Goal: Task Accomplishment & Management: Use online tool/utility

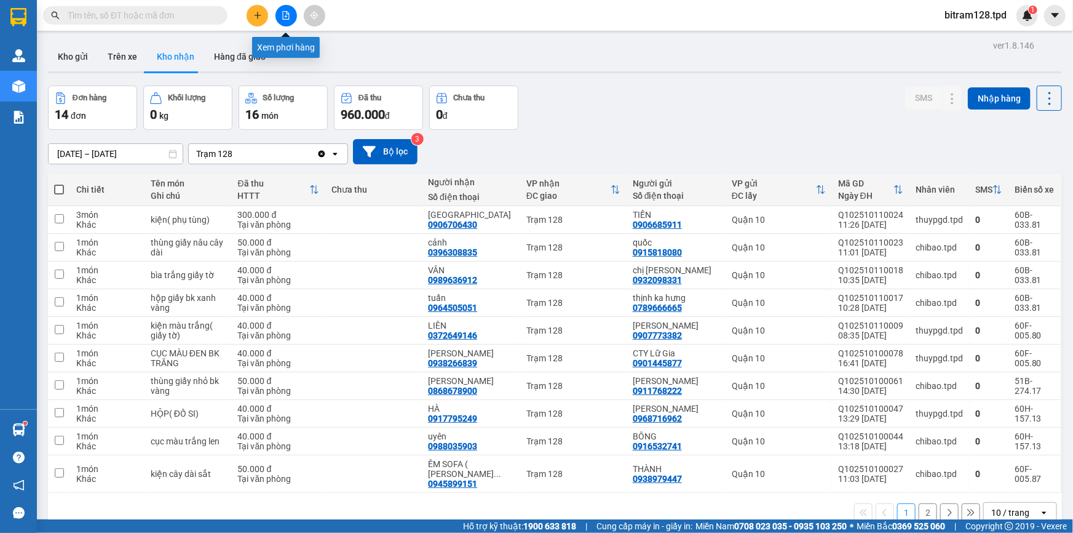
click at [282, 14] on icon "file-add" at bounding box center [286, 15] width 9 height 9
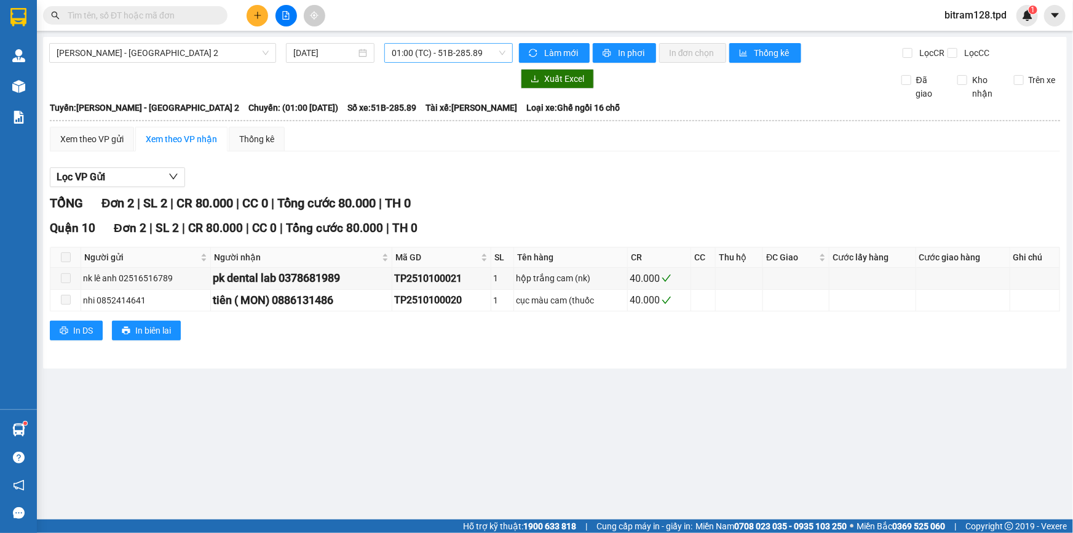
drag, startPoint x: 437, startPoint y: 55, endPoint x: 443, endPoint y: 60, distance: 8.7
click at [437, 55] on span "01:00 (TC) - 51B-285.89" at bounding box center [449, 53] width 114 height 18
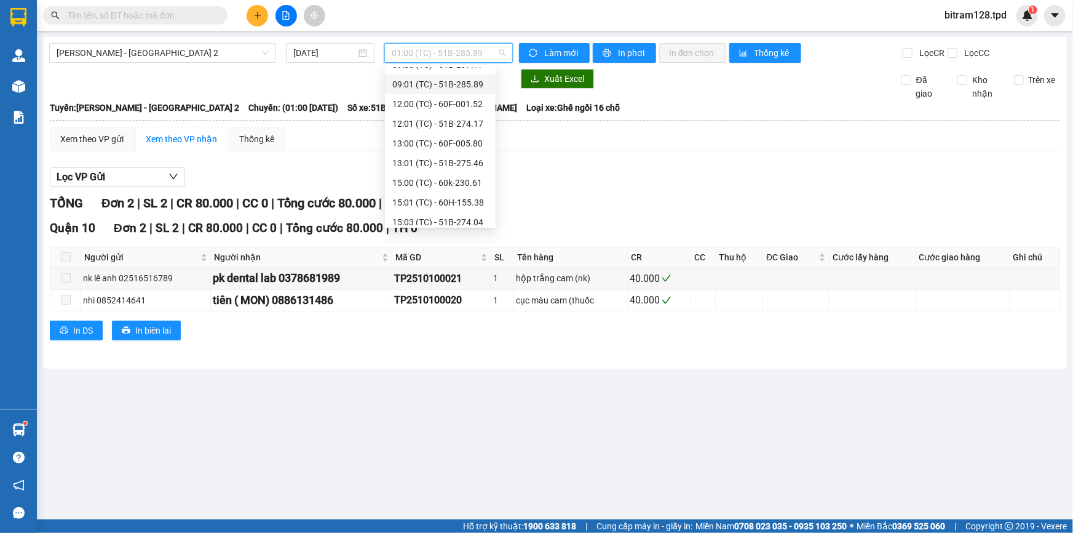
scroll to position [176, 0]
click at [452, 138] on div "15:01 (TC) - 60H-155.38" at bounding box center [440, 137] width 96 height 14
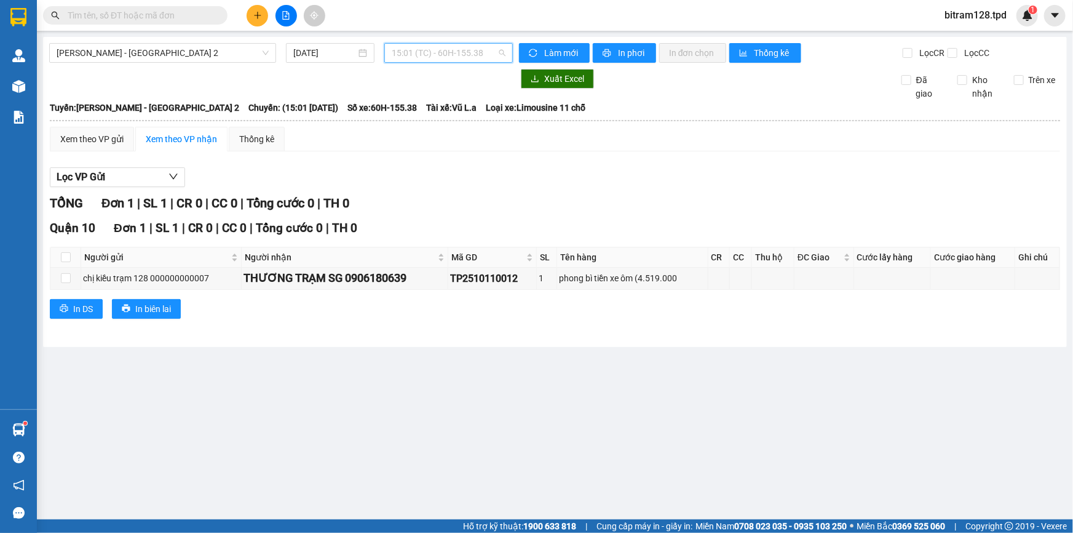
click at [480, 58] on span "15:01 (TC) - 60H-155.38" at bounding box center [449, 53] width 114 height 18
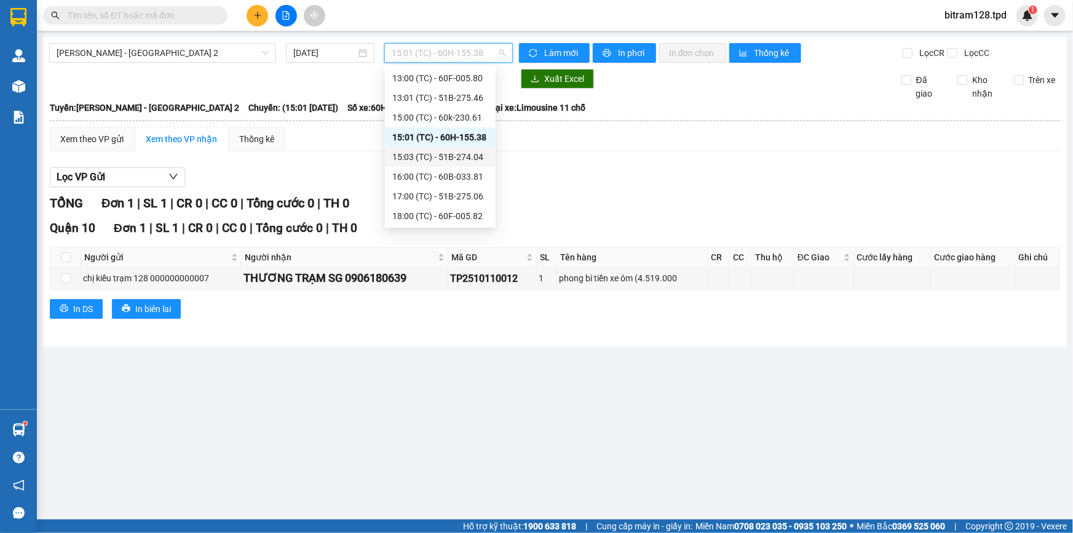
click at [471, 159] on div "15:03 (TC) - 51B-274.04" at bounding box center [440, 157] width 96 height 14
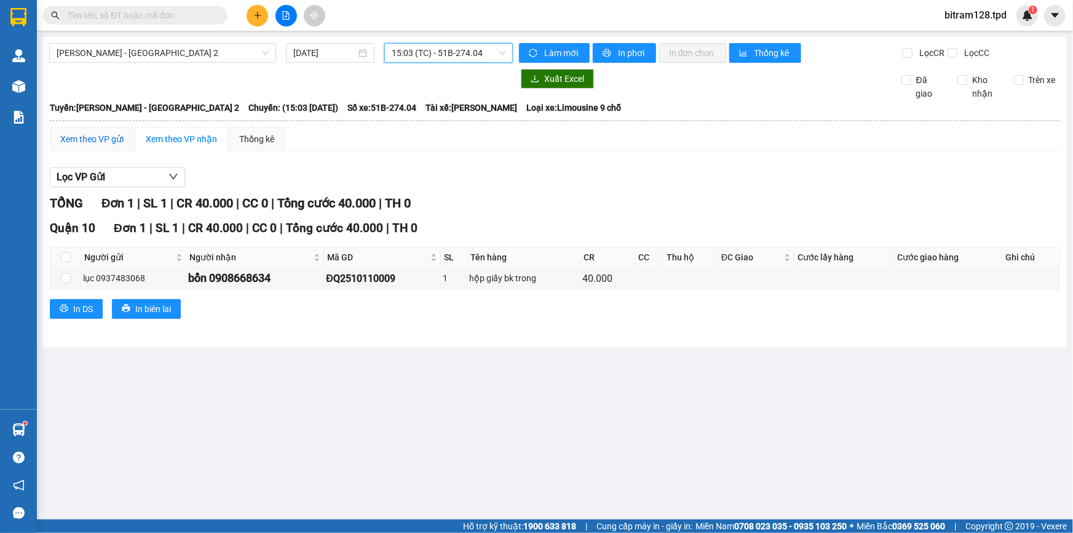
click at [100, 140] on div "Xem theo VP gửi" at bounding box center [91, 139] width 63 height 14
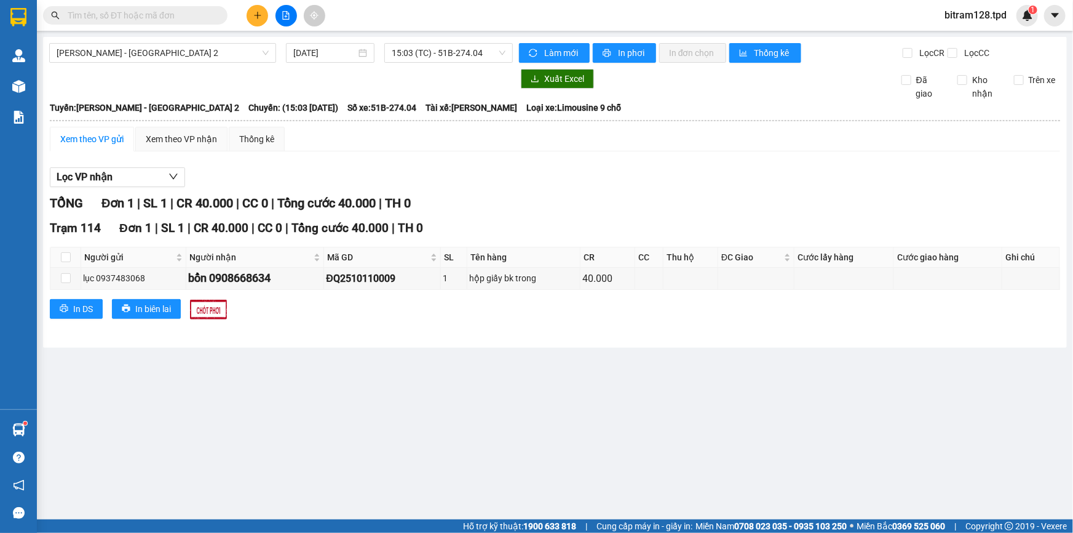
drag, startPoint x: 465, startPoint y: 50, endPoint x: 465, endPoint y: 73, distance: 23.4
click at [465, 53] on span "15:03 (TC) - 51B-274.04" at bounding box center [449, 53] width 114 height 18
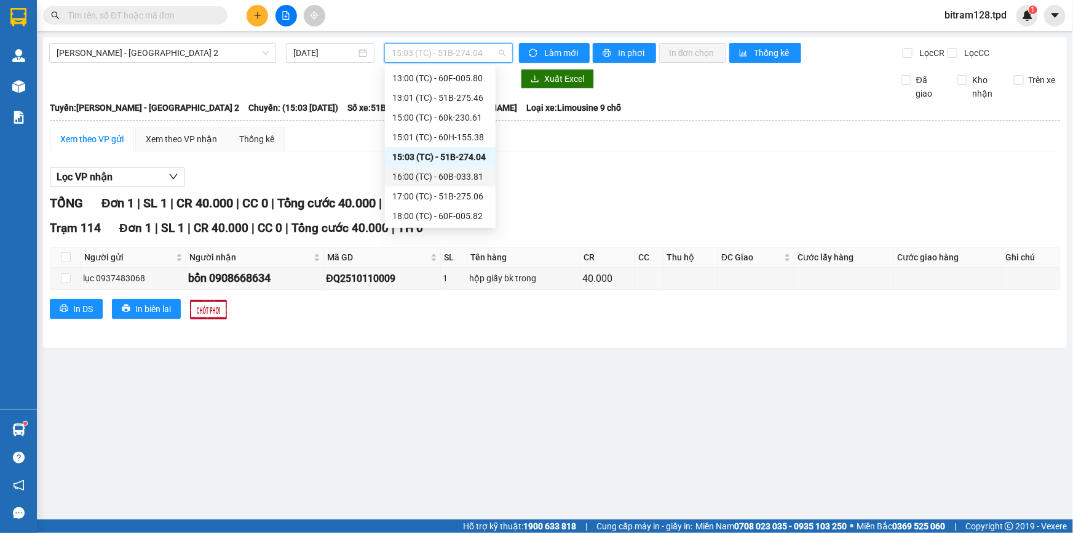
click at [474, 175] on div "16:00 (TC) - 60B-033.81" at bounding box center [440, 177] width 96 height 14
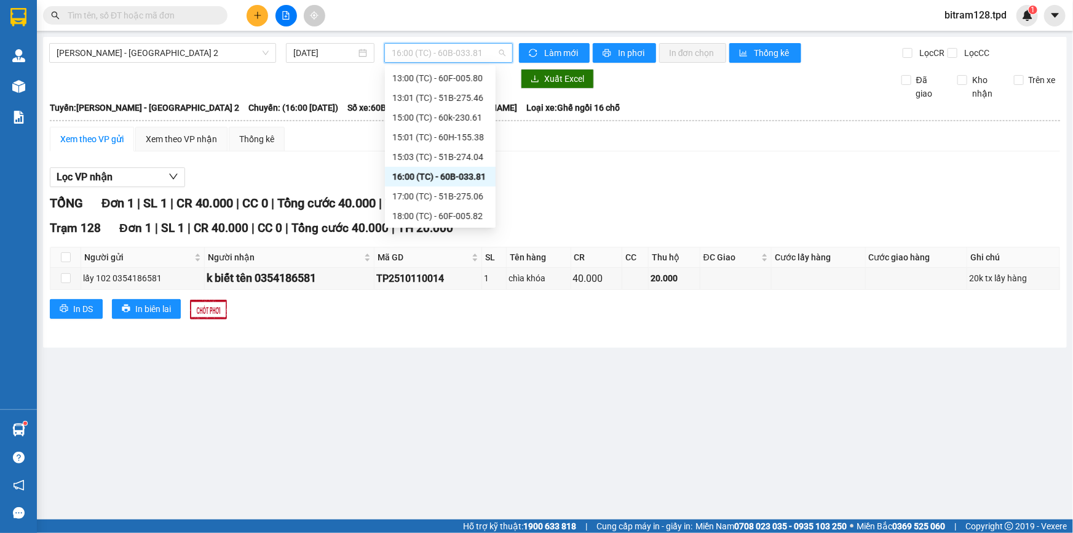
click at [468, 59] on span "16:00 (TC) - 60B-033.81" at bounding box center [449, 53] width 114 height 18
click at [471, 196] on div "17:00 (TC) - 51B-275.06" at bounding box center [440, 196] width 96 height 14
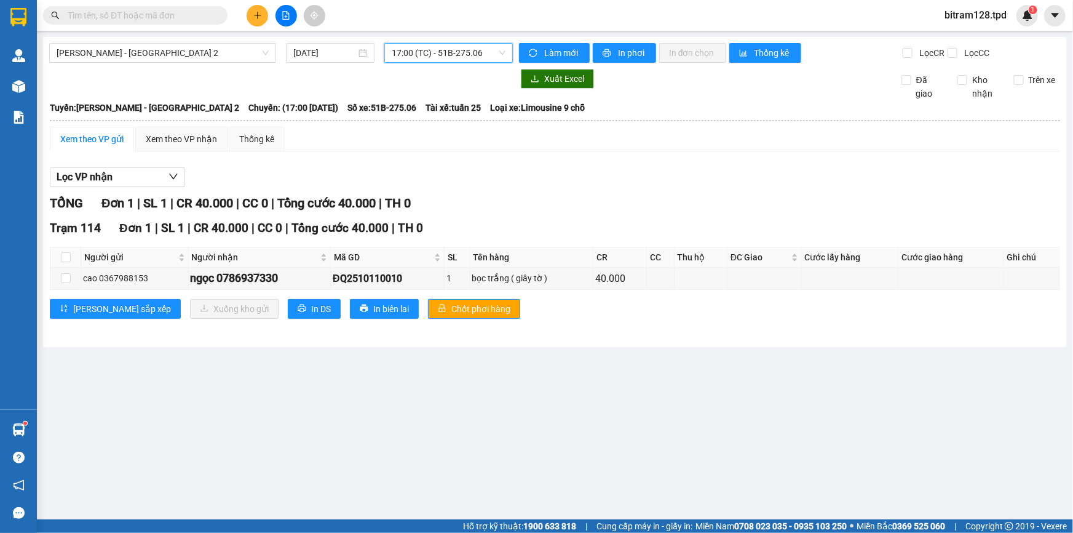
drag, startPoint x: 474, startPoint y: 58, endPoint x: 459, endPoint y: 67, distance: 17.9
click at [473, 57] on span "17:00 (TC) - 51B-275.06" at bounding box center [449, 53] width 114 height 18
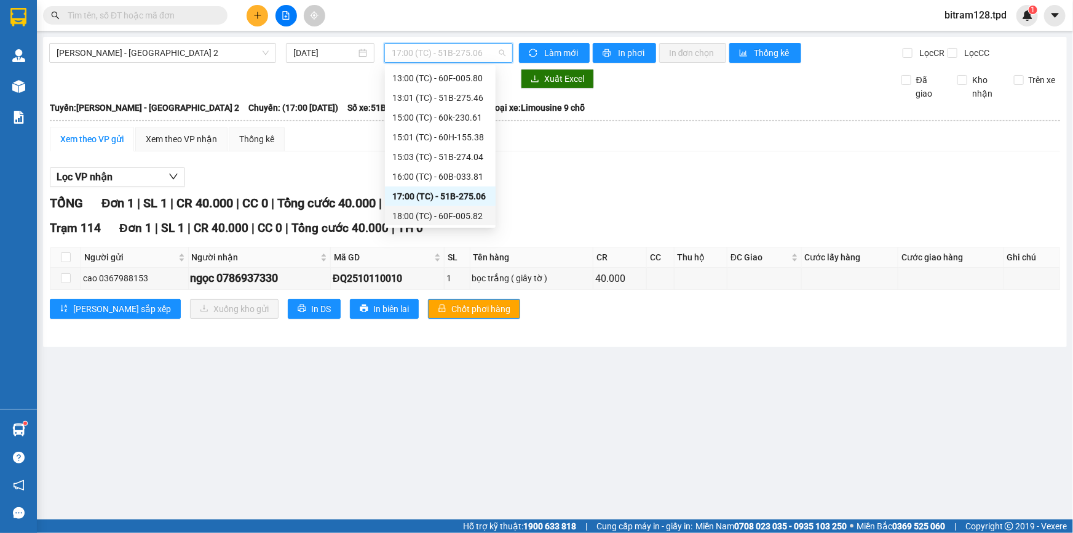
click at [445, 215] on div "18:00 (TC) - 60F-005.82" at bounding box center [440, 216] width 96 height 14
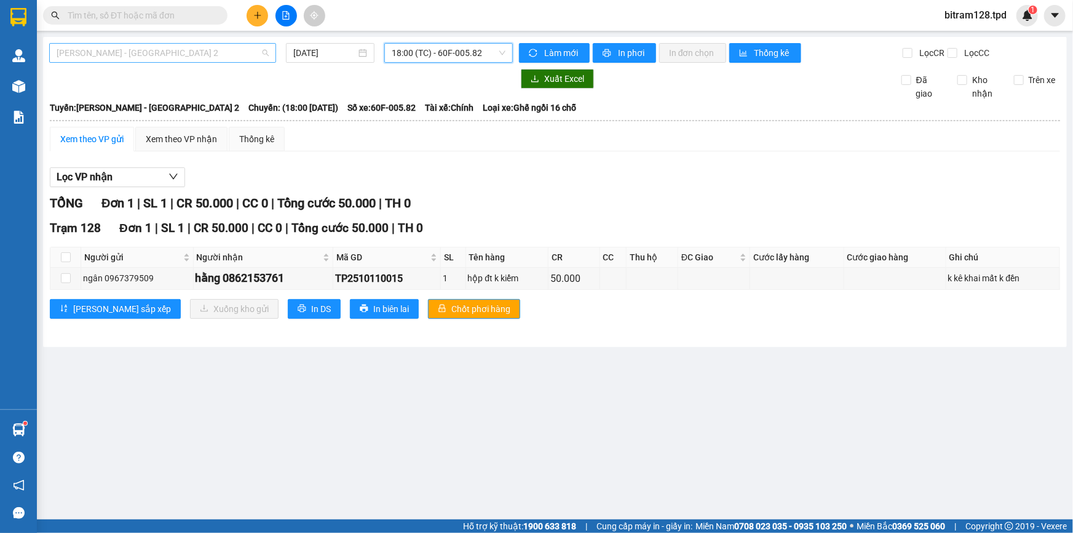
click at [148, 57] on span "[PERSON_NAME] - [GEOGRAPHIC_DATA] 2" at bounding box center [163, 53] width 212 height 18
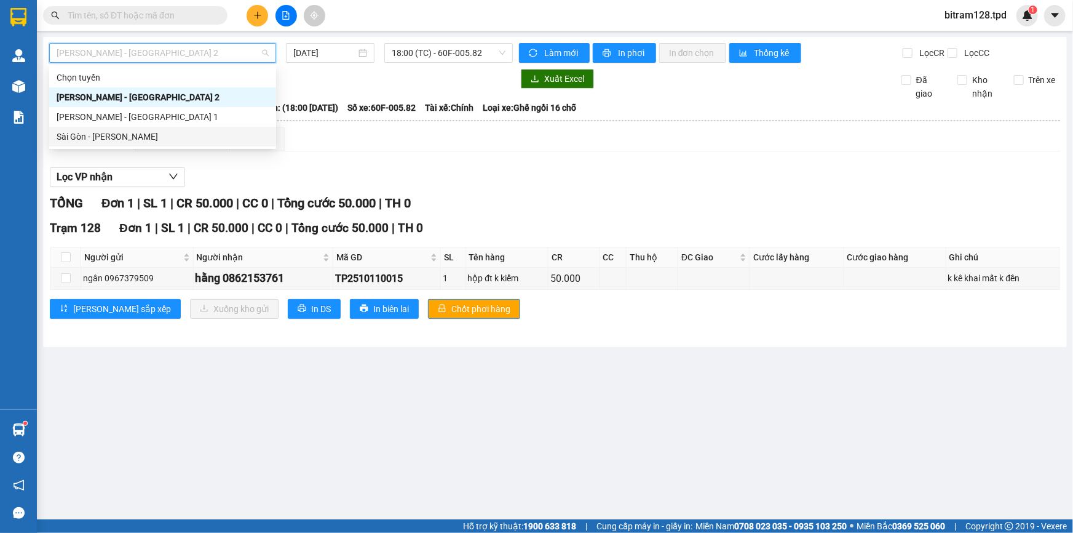
click at [132, 135] on div "Sài Gòn - [PERSON_NAME]" at bounding box center [163, 137] width 212 height 14
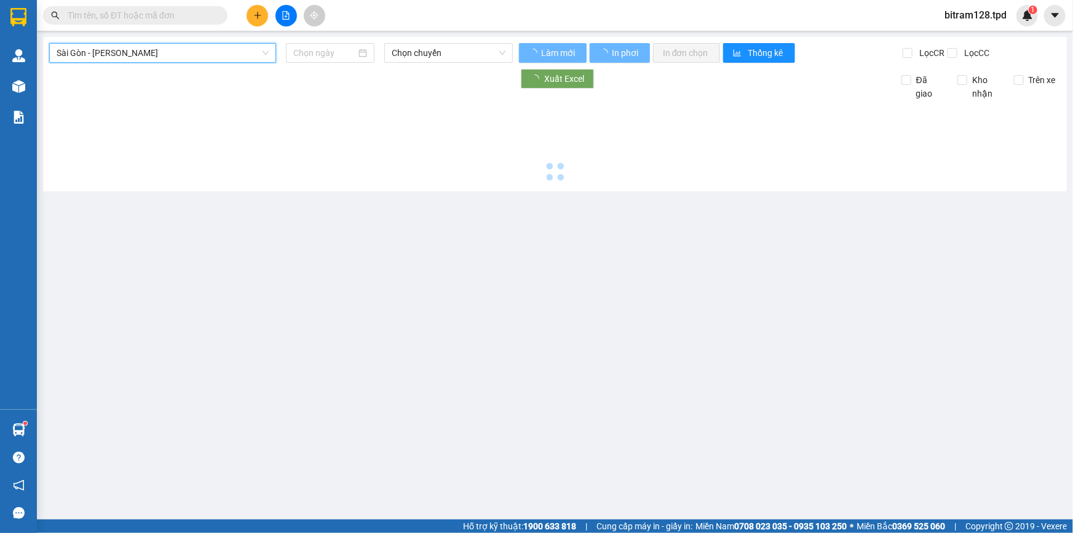
type input "[DATE]"
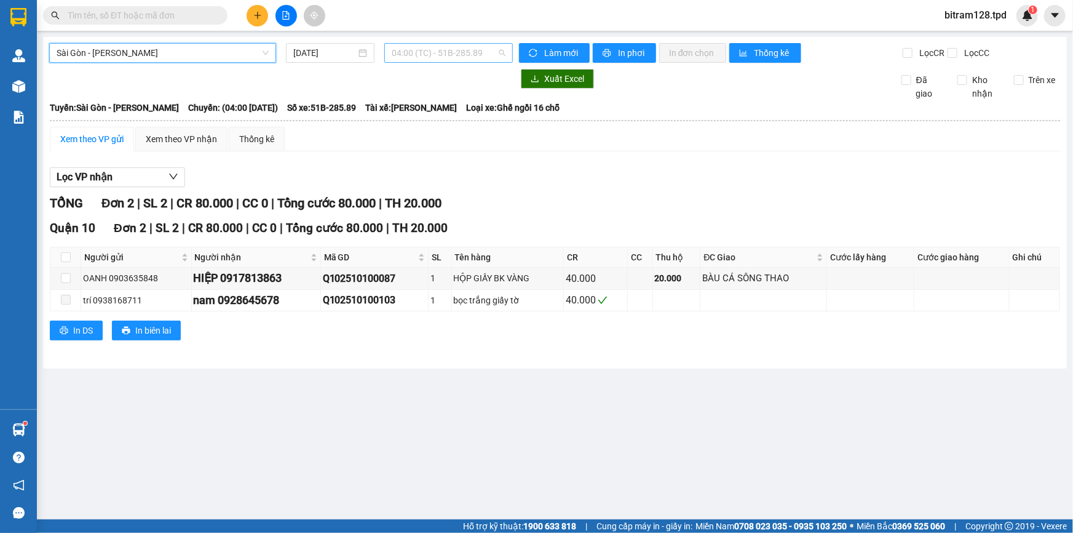
drag, startPoint x: 435, startPoint y: 52, endPoint x: 447, endPoint y: 101, distance: 51.2
click at [436, 52] on span "04:00 (TC) - 51B-285.89" at bounding box center [449, 53] width 114 height 18
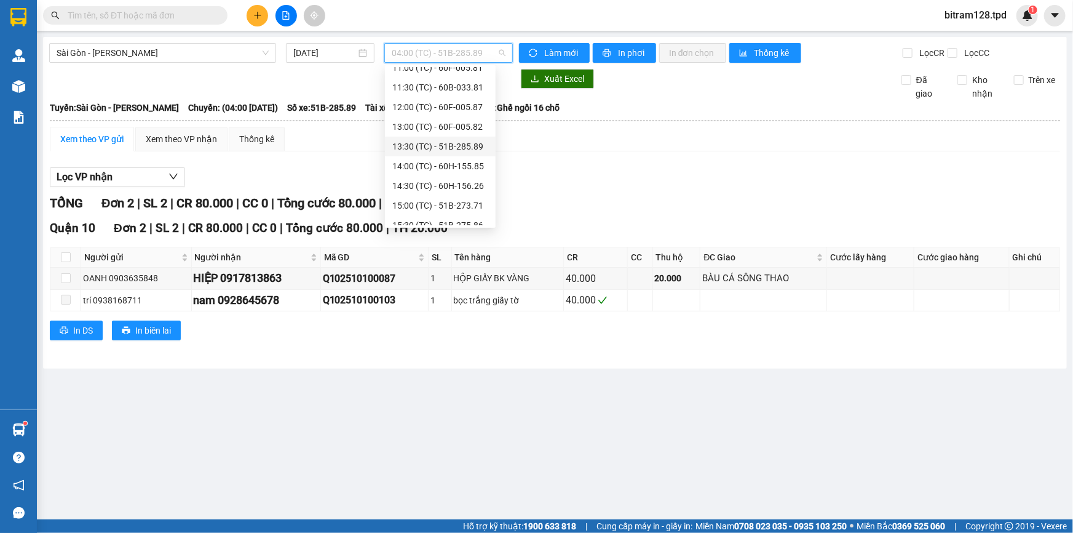
scroll to position [255, 0]
click at [466, 175] on div "17:00 (TC) - 51B-275.46" at bounding box center [440, 177] width 96 height 14
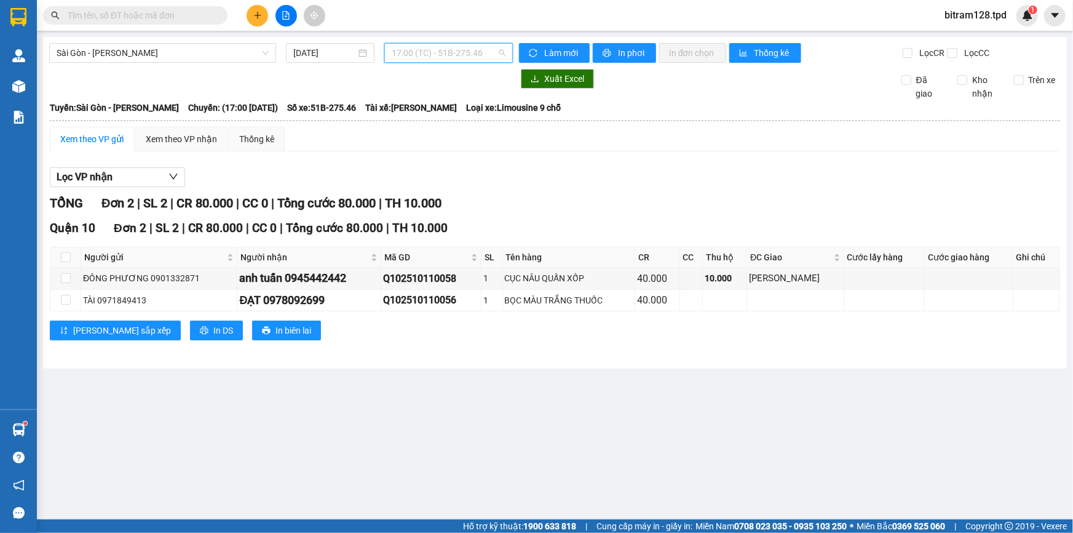
click at [446, 53] on span "17:00 (TC) - 51B-275.46" at bounding box center [449, 53] width 114 height 18
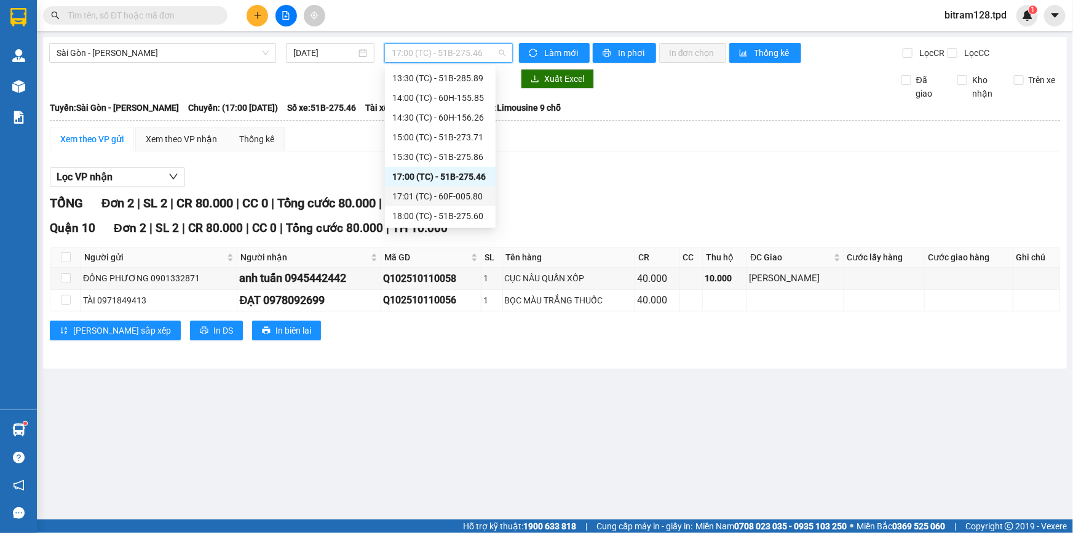
click at [467, 192] on div "17:01 (TC) - 60F-005.80" at bounding box center [440, 196] width 96 height 14
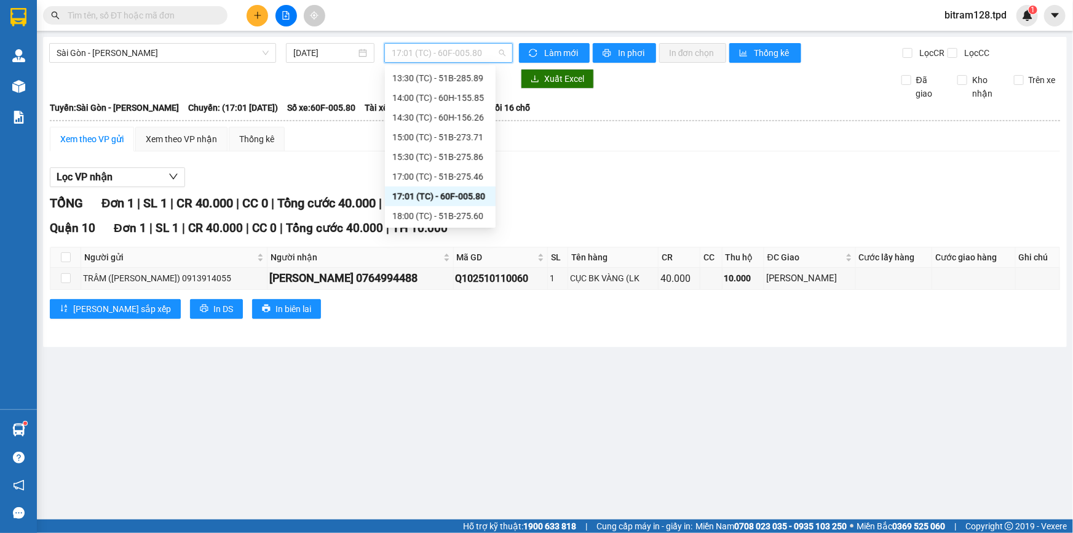
click at [470, 61] on span "17:01 (TC) - 60F-005.80" at bounding box center [449, 53] width 114 height 18
click at [462, 216] on div "18:00 (TC) - 51B-275.60" at bounding box center [440, 216] width 96 height 14
